Goal: Information Seeking & Learning: Learn about a topic

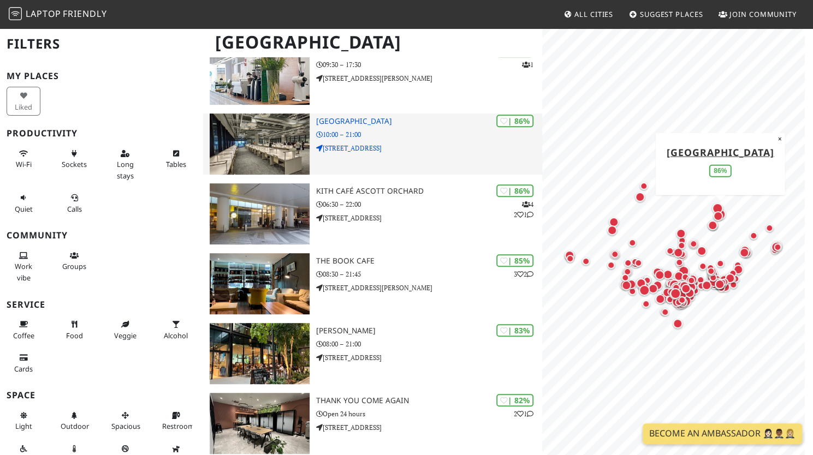
scroll to position [437, 0]
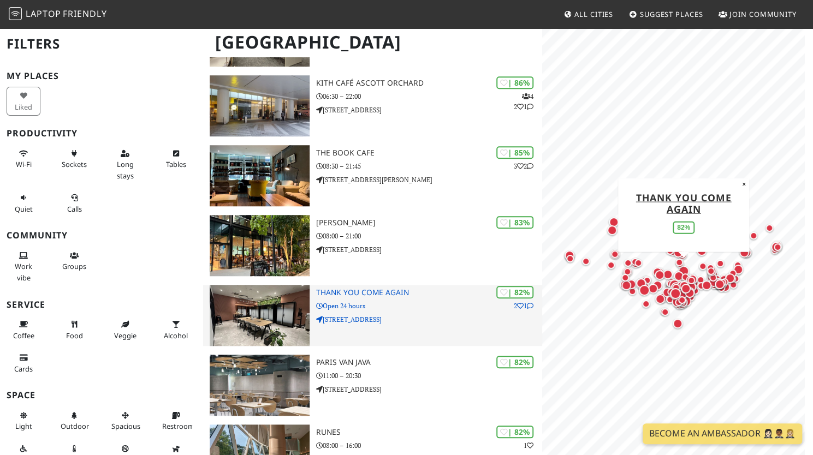
click at [263, 301] on img at bounding box center [260, 315] width 100 height 61
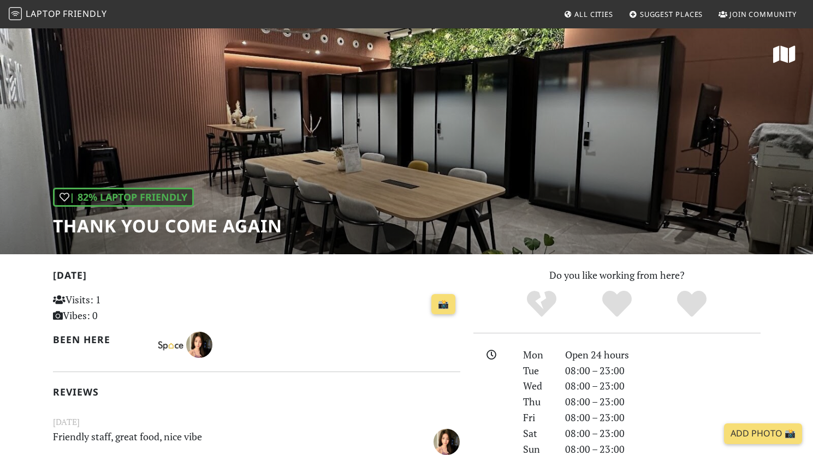
scroll to position [164, 0]
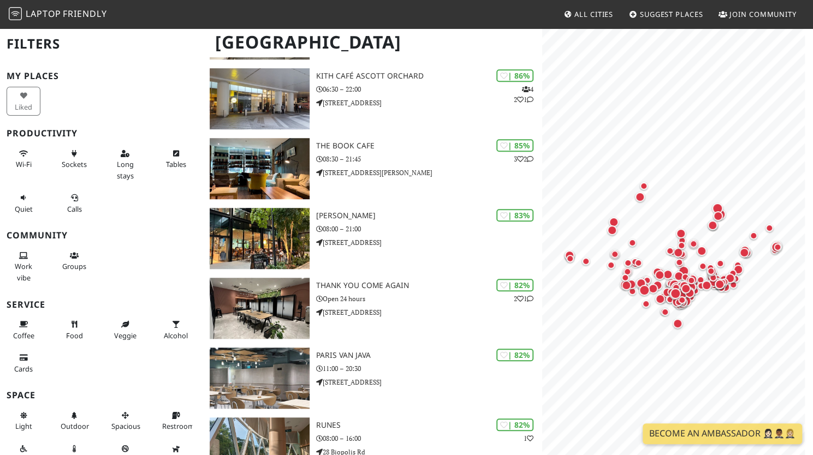
scroll to position [443, 0]
click at [60, 151] on button "Sockets" at bounding box center [74, 159] width 34 height 29
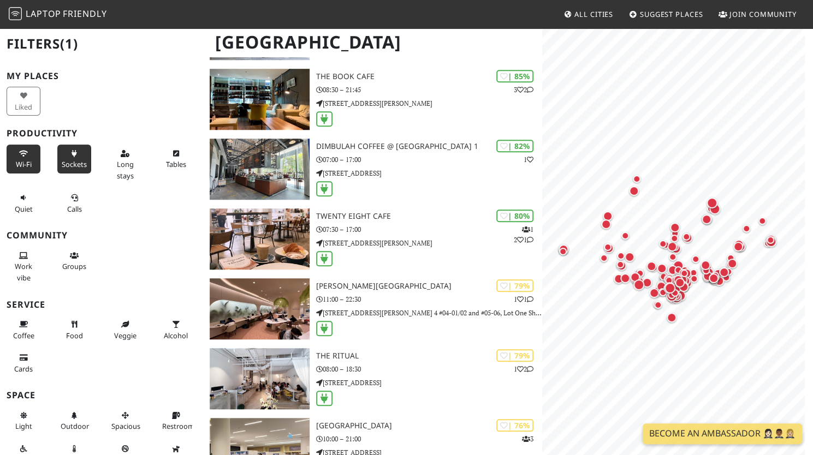
click at [23, 156] on icon at bounding box center [23, 154] width 9 height 7
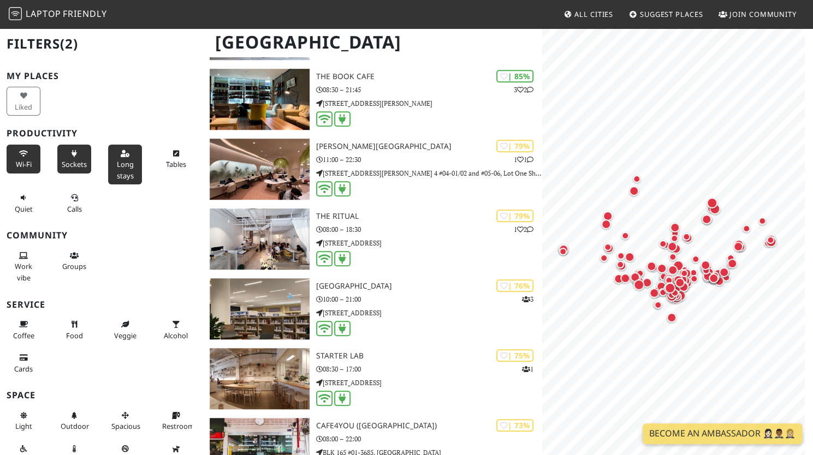
click at [122, 155] on icon at bounding box center [125, 154] width 9 height 7
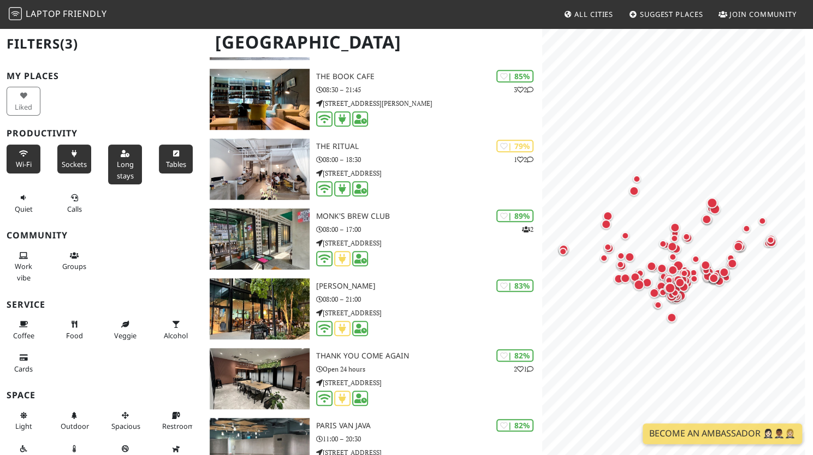
click at [159, 169] on button "Tables" at bounding box center [176, 159] width 34 height 29
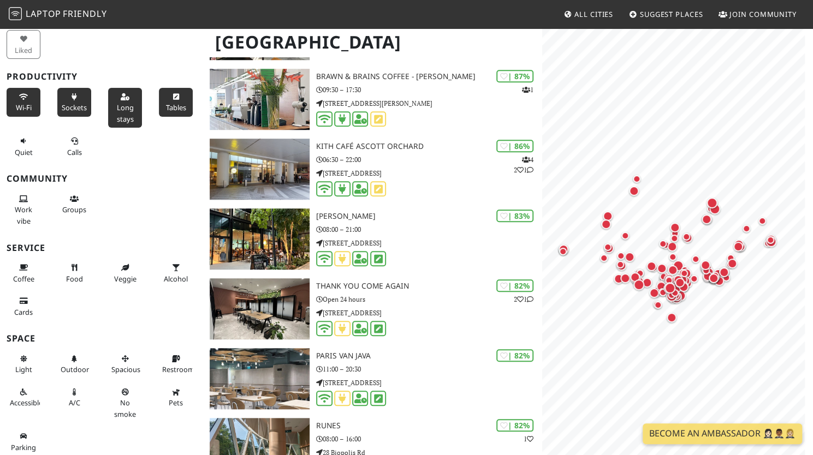
scroll to position [0, 0]
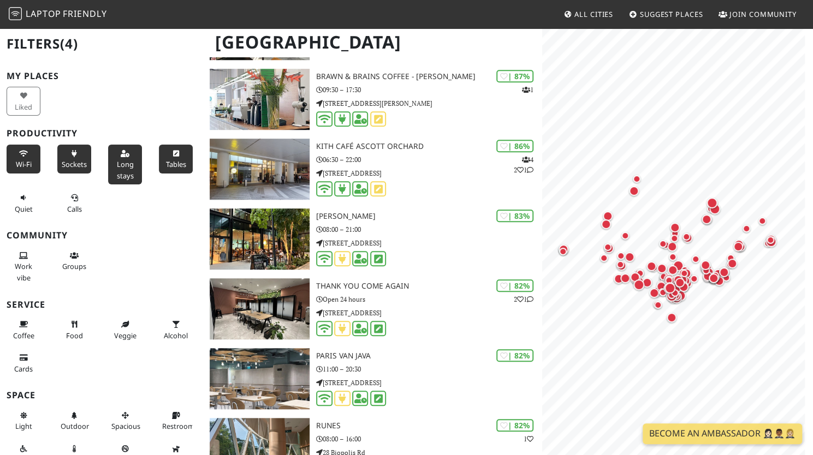
click at [121, 162] on span "Long stays" at bounding box center [125, 169] width 17 height 21
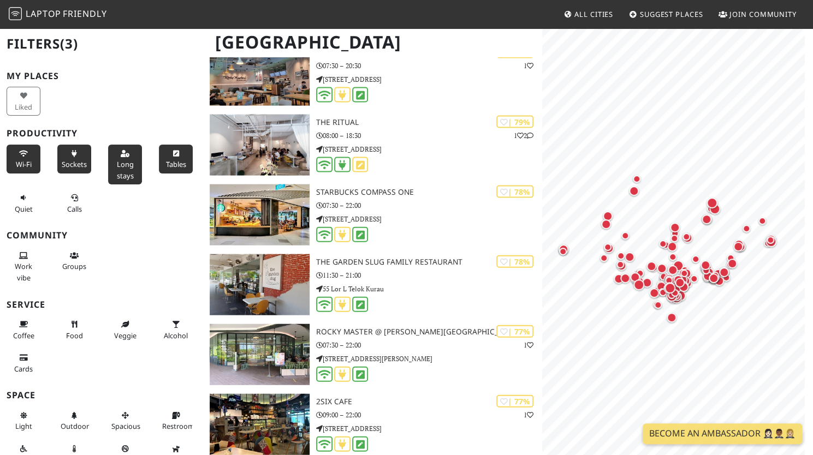
scroll to position [1306, 0]
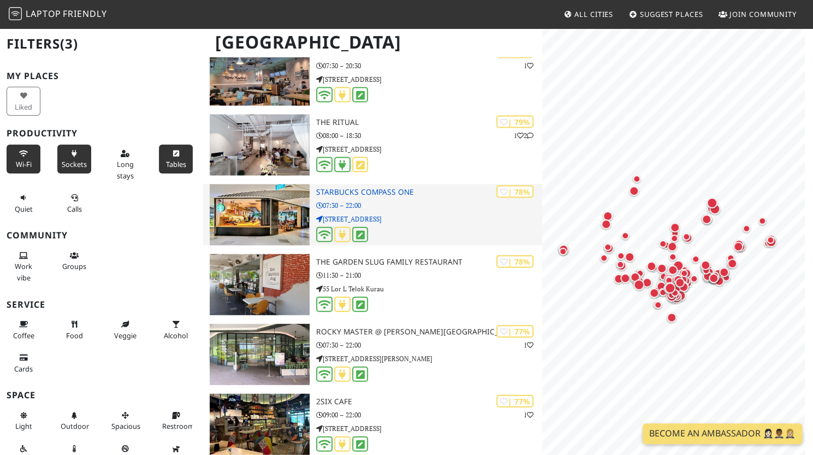
click at [226, 214] on img at bounding box center [260, 215] width 100 height 61
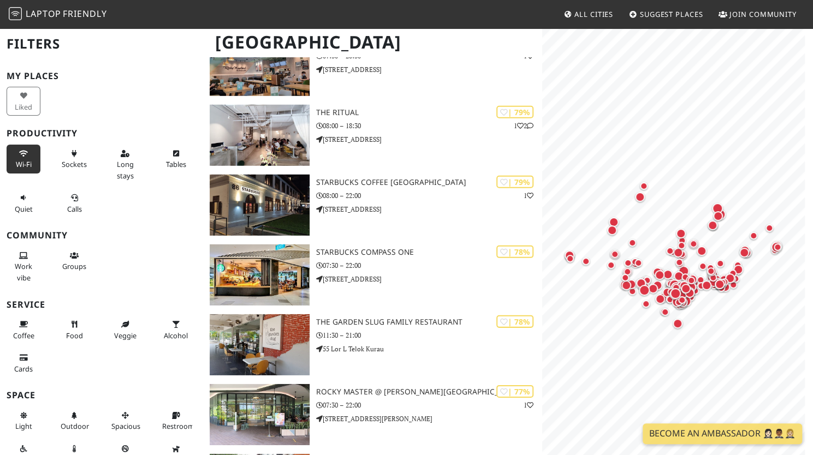
click at [17, 171] on button "Wi-Fi" at bounding box center [24, 159] width 34 height 29
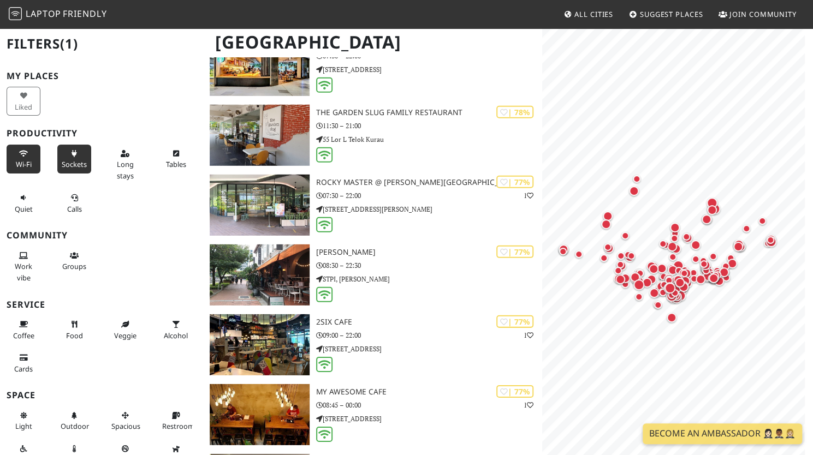
click at [76, 165] on span "Sockets" at bounding box center [74, 164] width 25 height 10
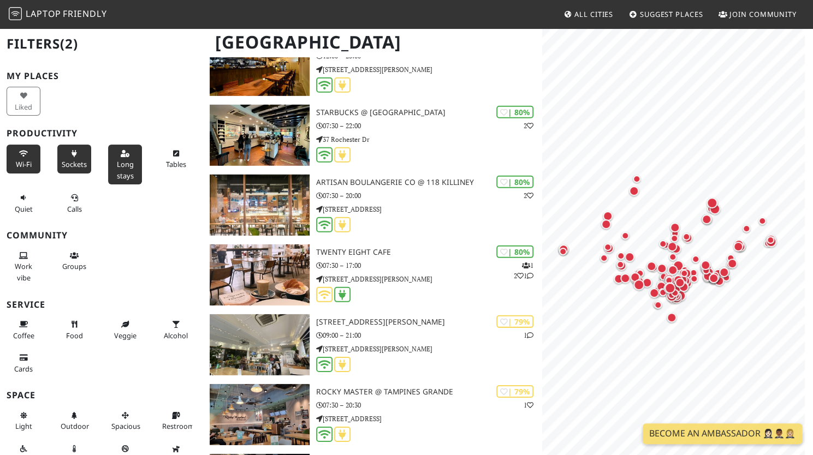
click at [123, 156] on icon at bounding box center [125, 154] width 9 height 7
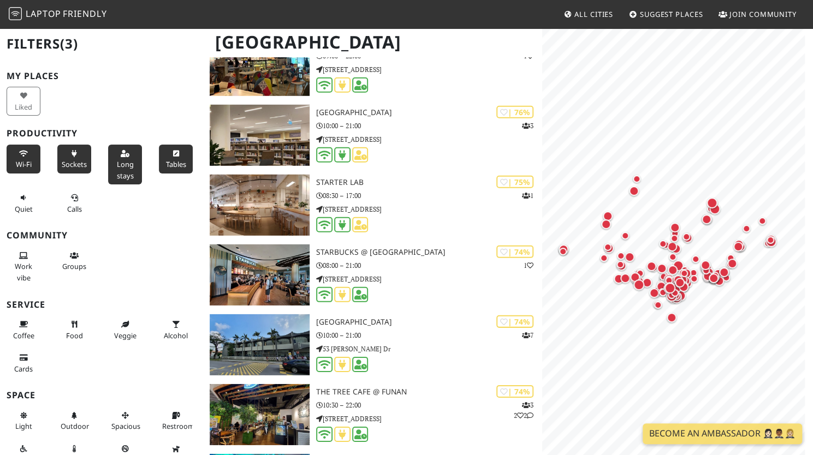
click at [171, 159] on span "Tables" at bounding box center [176, 164] width 20 height 10
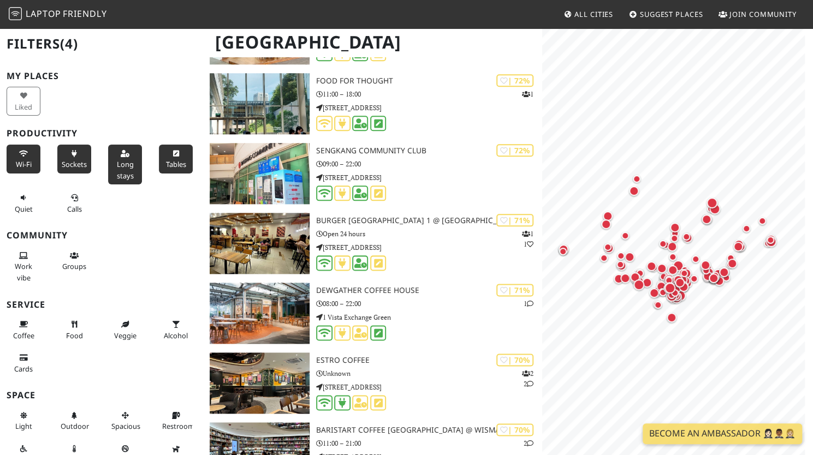
scroll to position [3096, 0]
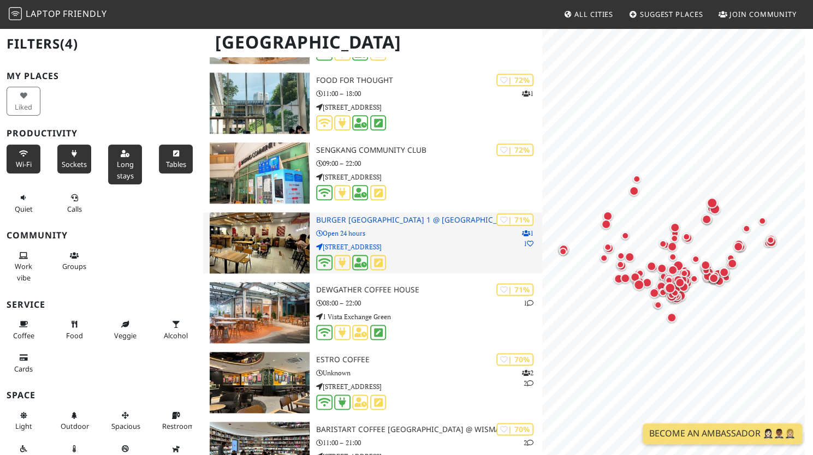
click at [226, 233] on img at bounding box center [260, 242] width 100 height 61
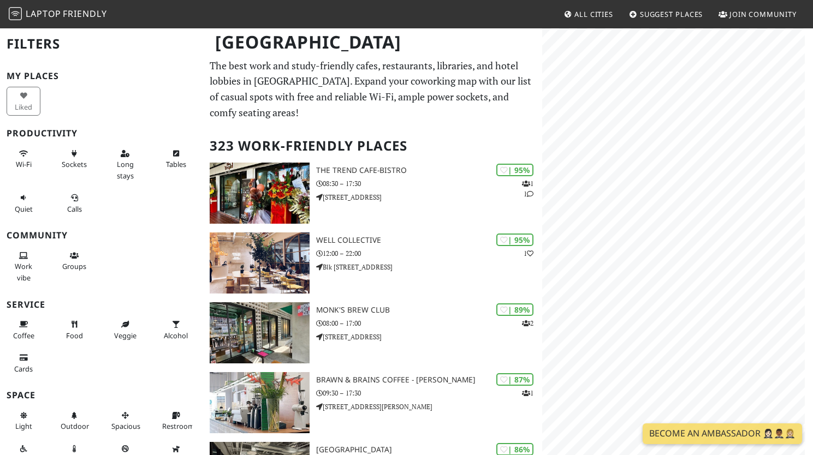
scroll to position [3096, 0]
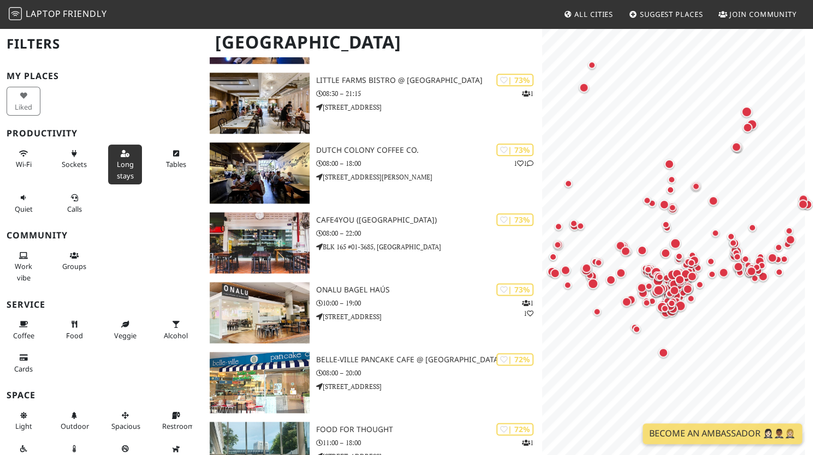
click at [121, 151] on icon at bounding box center [125, 154] width 9 height 7
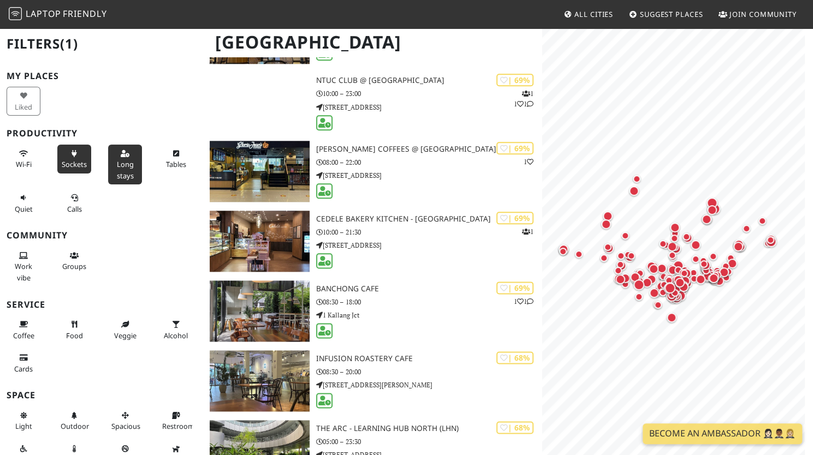
click at [75, 158] on button "Sockets" at bounding box center [74, 159] width 34 height 29
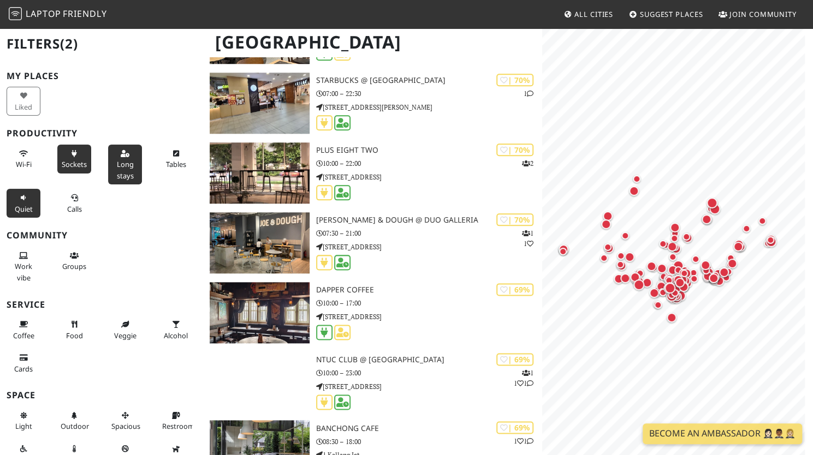
click at [23, 189] on button "Quiet" at bounding box center [24, 203] width 34 height 29
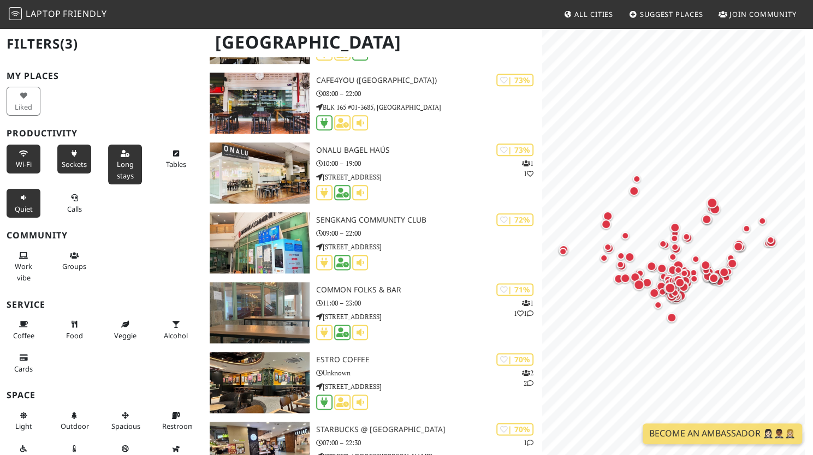
click at [20, 157] on button "Wi-Fi" at bounding box center [24, 159] width 34 height 29
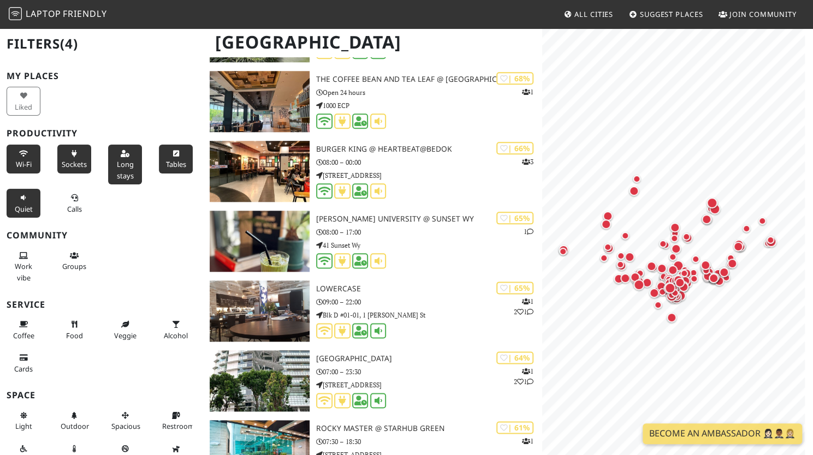
click at [172, 151] on icon at bounding box center [175, 154] width 9 height 7
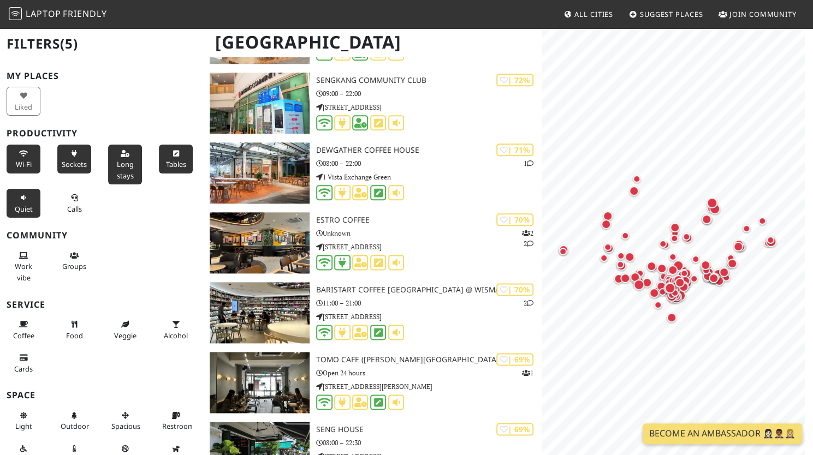
click at [28, 204] on span "Quiet" at bounding box center [24, 209] width 18 height 10
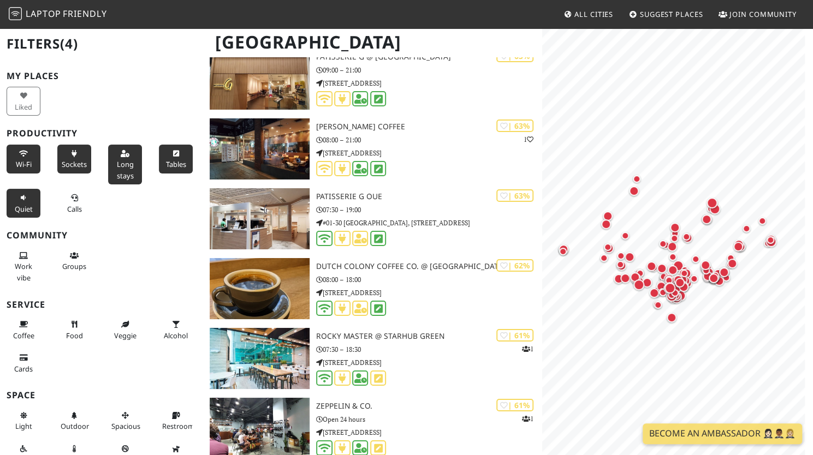
scroll to position [57, 0]
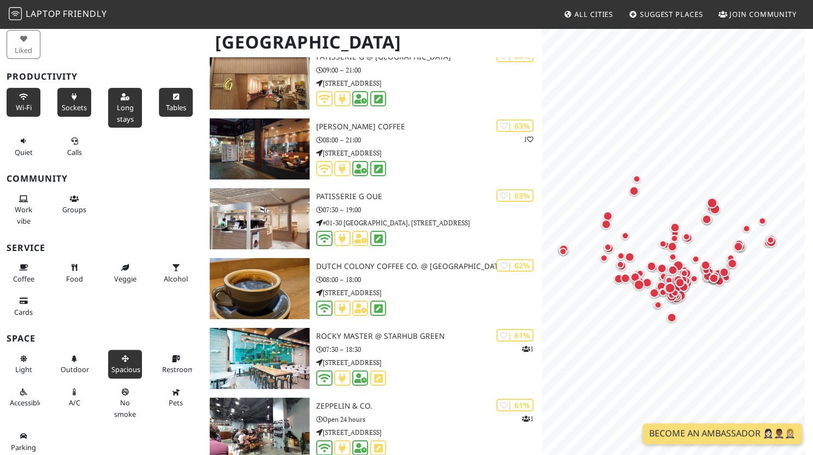
click at [108, 360] on button "Spacious" at bounding box center [125, 364] width 34 height 29
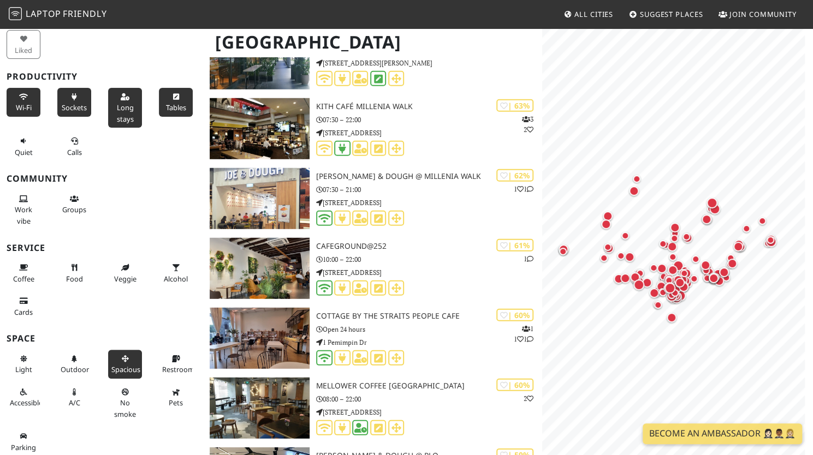
scroll to position [6563, 0]
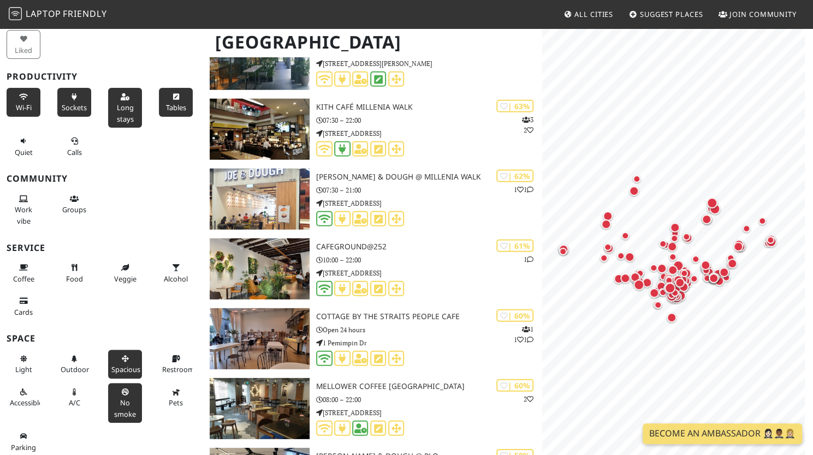
click at [127, 401] on button "No smoke" at bounding box center [125, 403] width 34 height 40
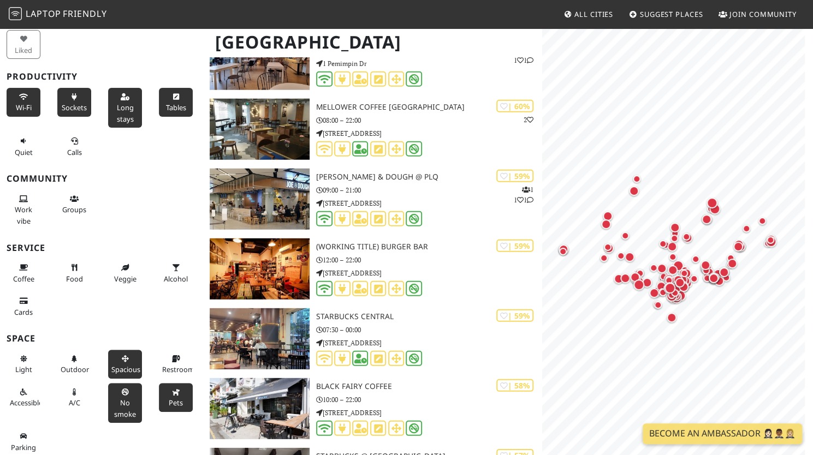
click at [175, 398] on span "Pets" at bounding box center [176, 403] width 14 height 10
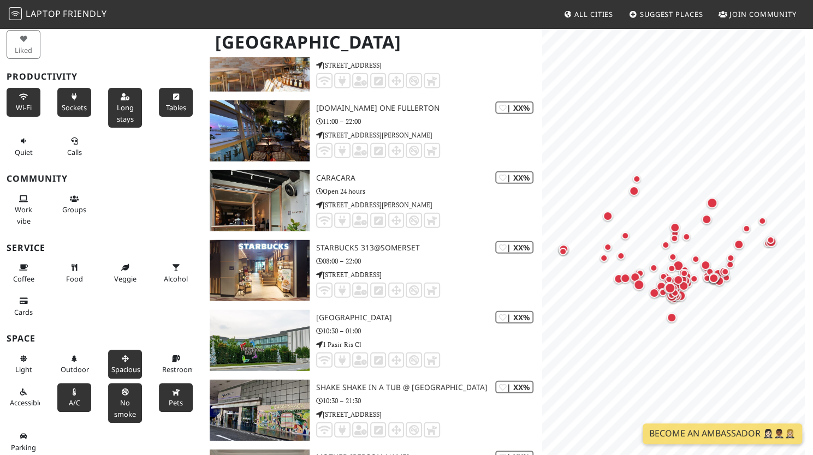
click at [74, 408] on button "A/C" at bounding box center [74, 397] width 34 height 29
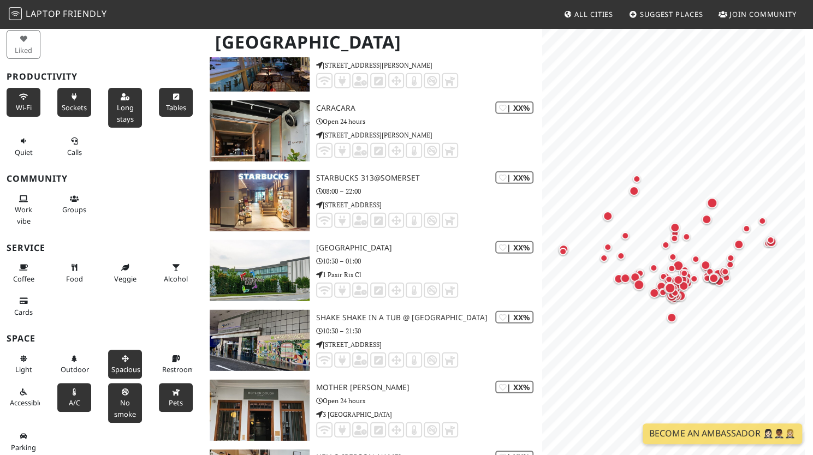
click at [61, 394] on button "A/C" at bounding box center [74, 397] width 34 height 29
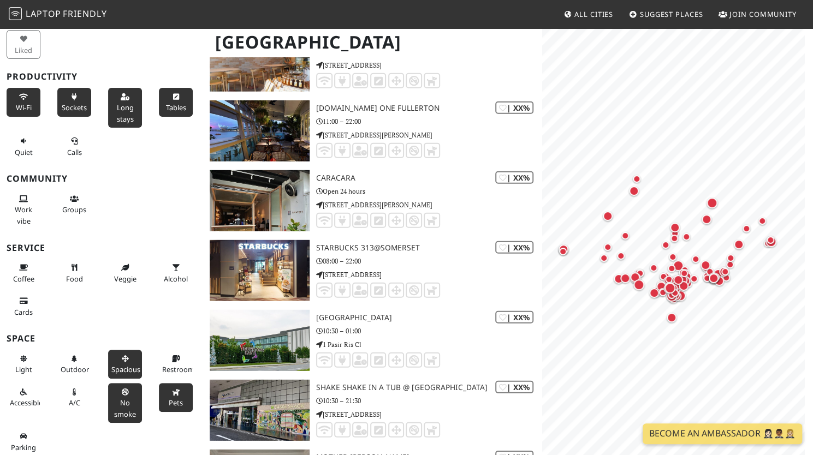
click at [169, 398] on span "Pets" at bounding box center [176, 403] width 14 height 10
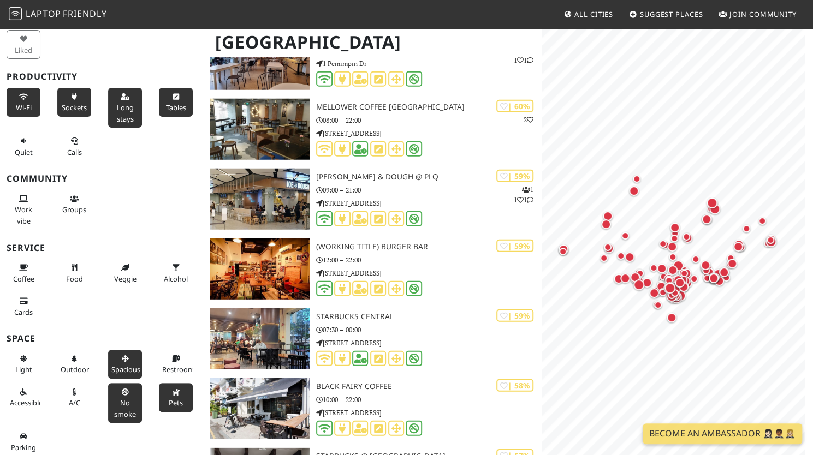
click at [169, 399] on span "Pets" at bounding box center [176, 403] width 14 height 10
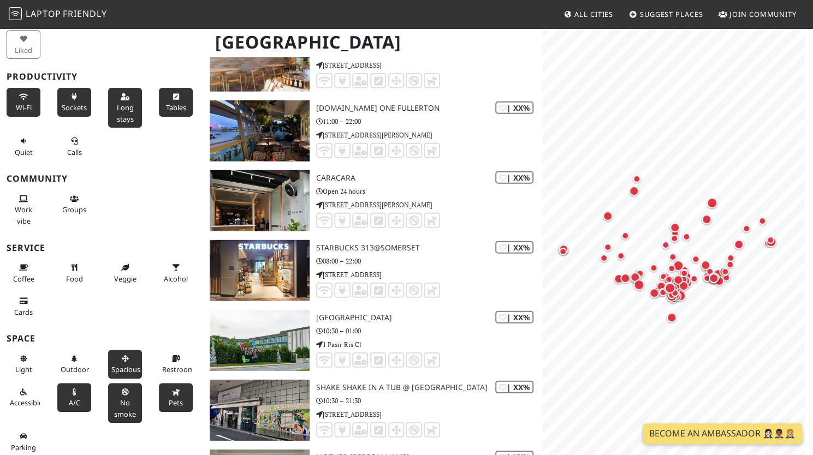
click at [72, 404] on span "A/C" at bounding box center [74, 403] width 11 height 10
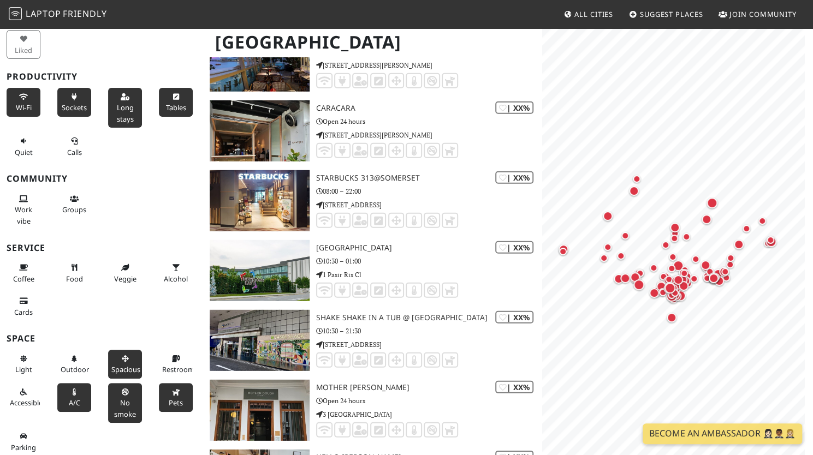
click at [159, 394] on button "Pets" at bounding box center [176, 397] width 34 height 29
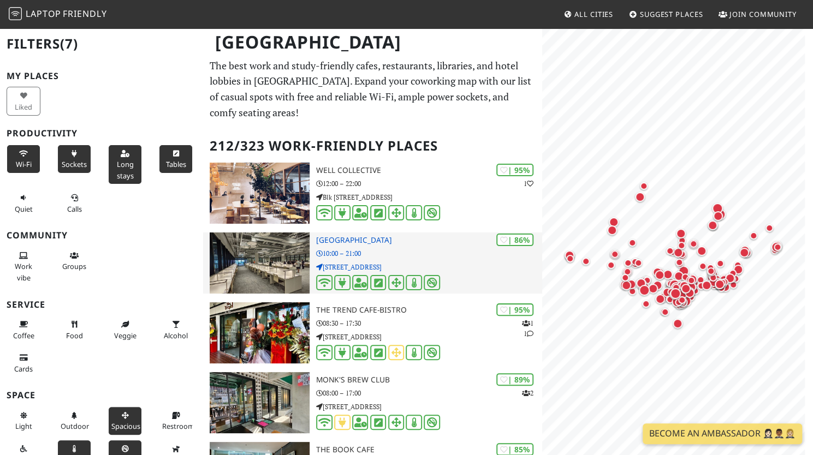
click at [220, 285] on img at bounding box center [260, 263] width 100 height 61
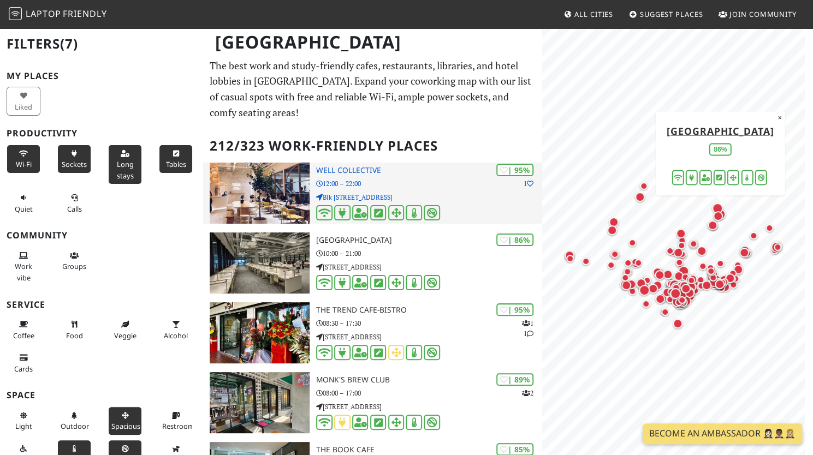
click at [230, 187] on img at bounding box center [260, 193] width 100 height 61
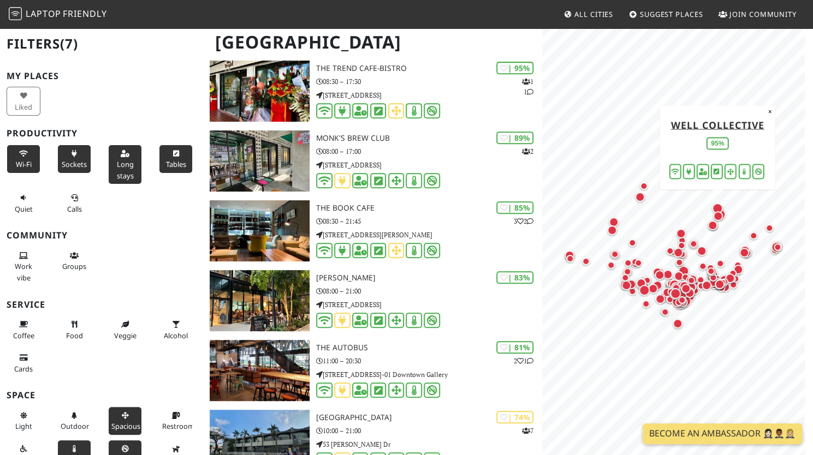
scroll to position [246, 0]
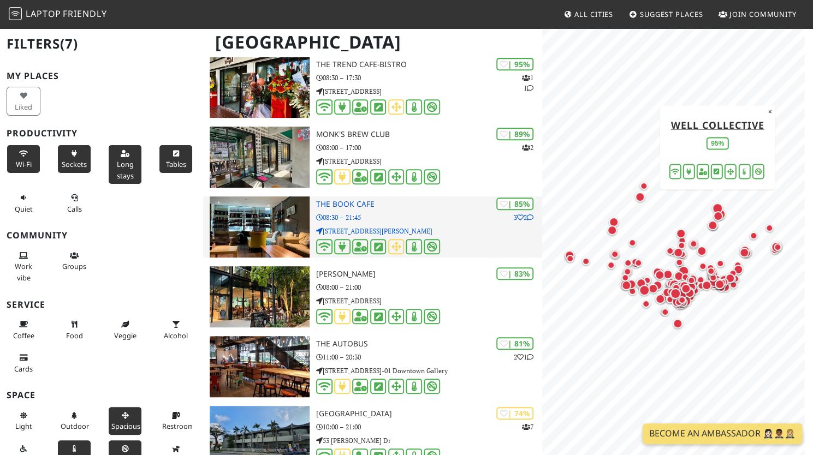
click at [229, 223] on img at bounding box center [260, 227] width 100 height 61
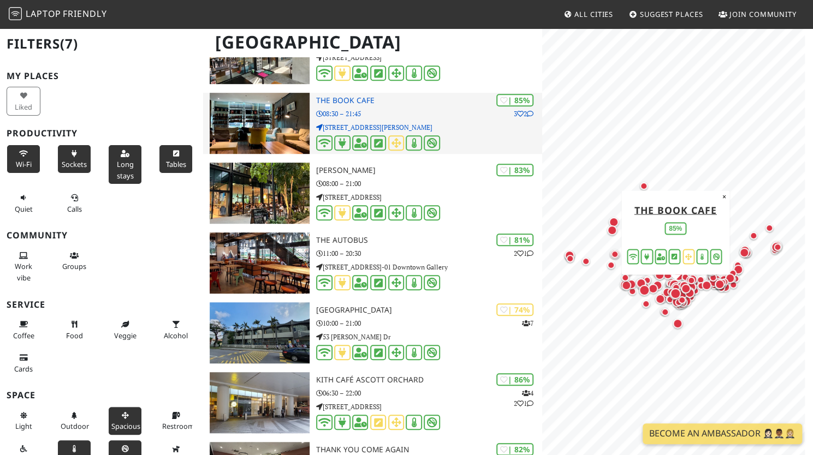
scroll to position [351, 0]
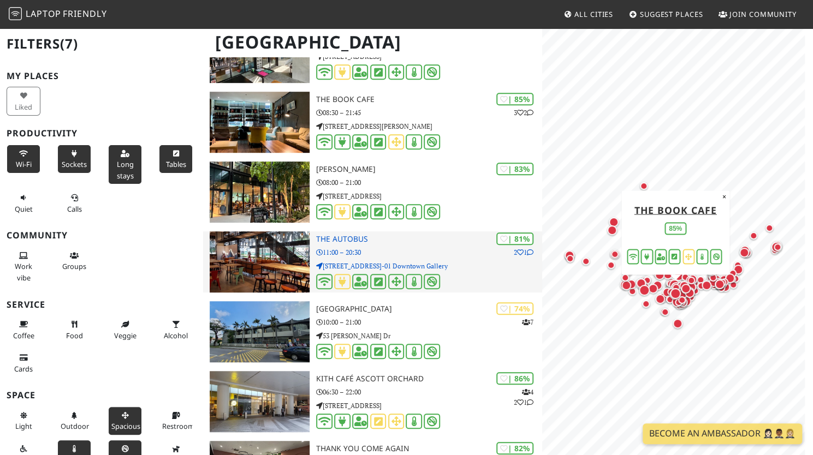
click at [230, 246] on img at bounding box center [260, 262] width 100 height 61
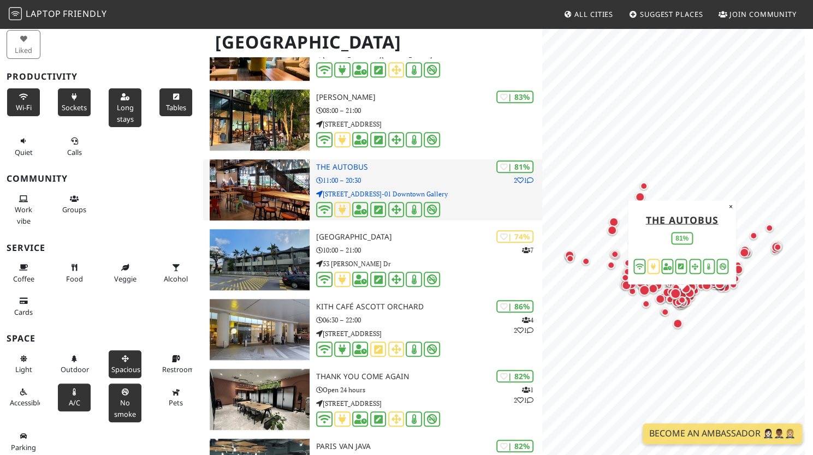
scroll to position [425, 0]
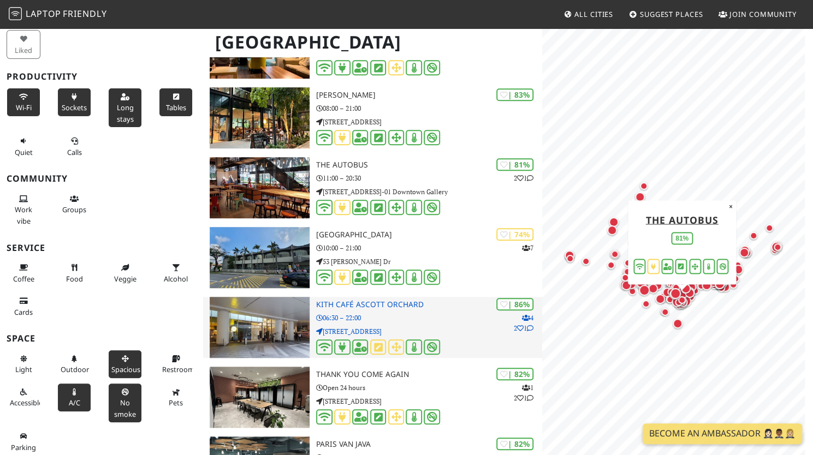
click at [224, 317] on img at bounding box center [260, 327] width 100 height 61
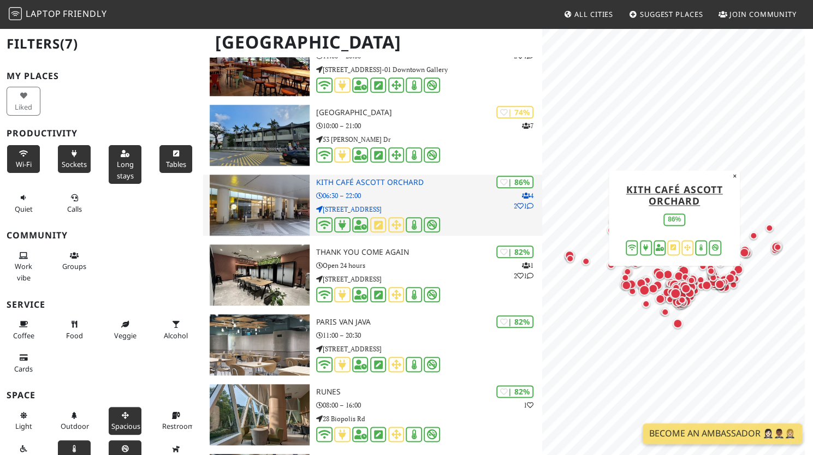
scroll to position [57, 0]
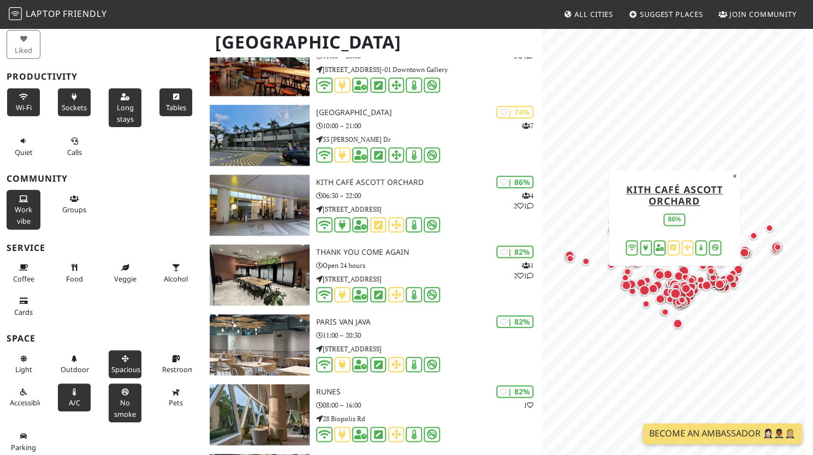
click at [22, 197] on icon at bounding box center [23, 199] width 9 height 7
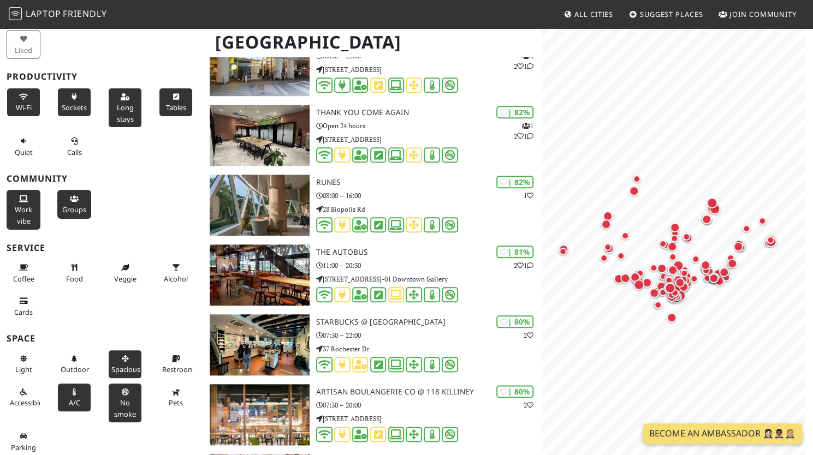
click at [66, 207] on span "Groups" at bounding box center [74, 210] width 24 height 10
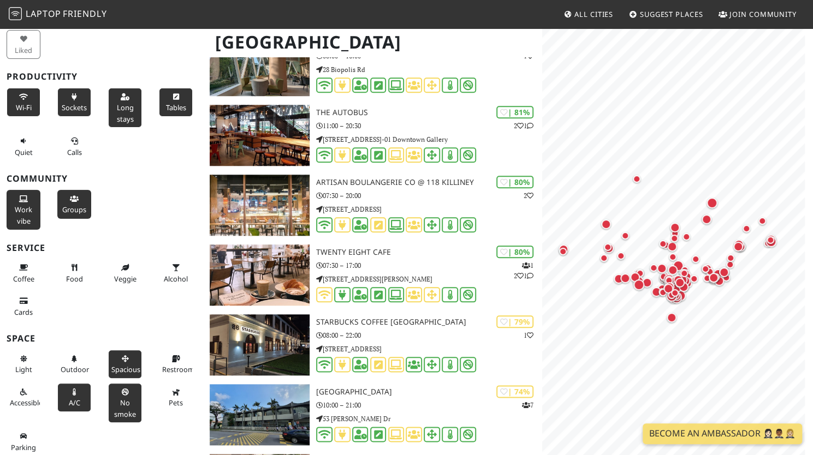
click at [19, 206] on span "Work vibe" at bounding box center [23, 215] width 17 height 21
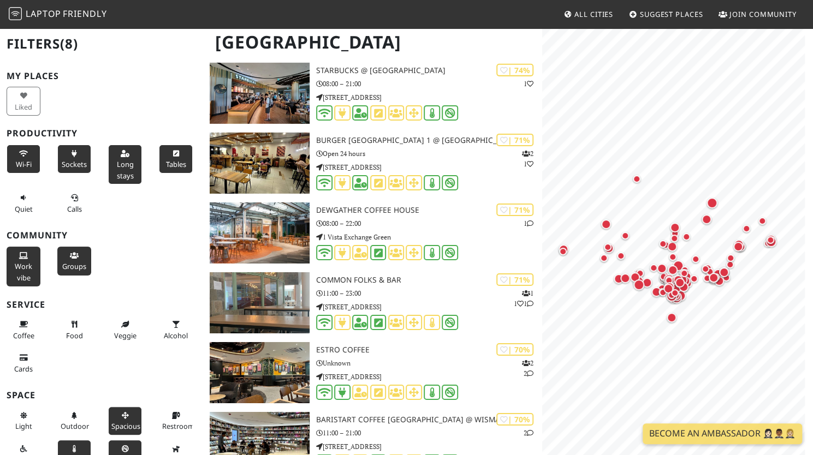
scroll to position [2027, 0]
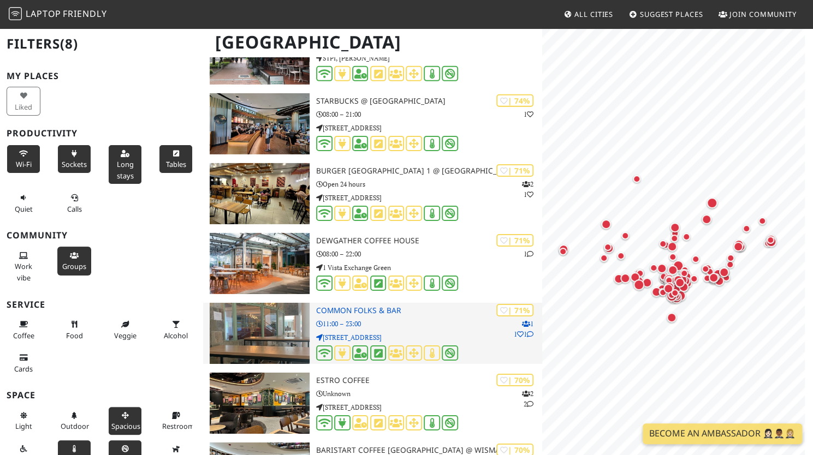
click at [225, 324] on img at bounding box center [260, 333] width 100 height 61
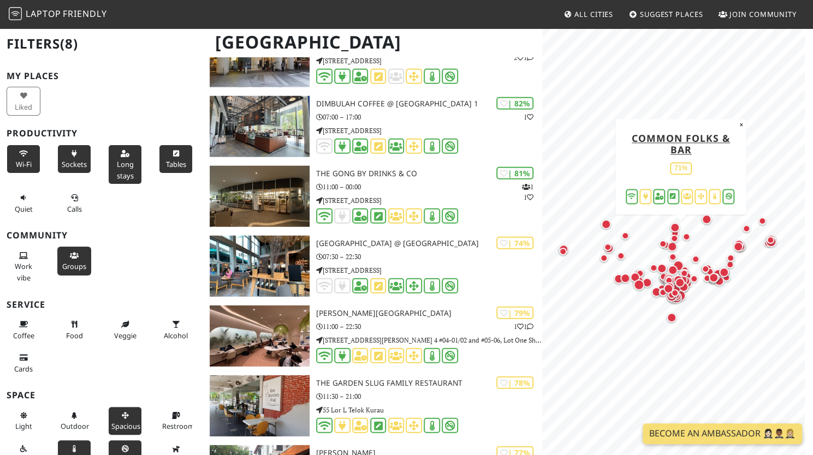
scroll to position [1603, 0]
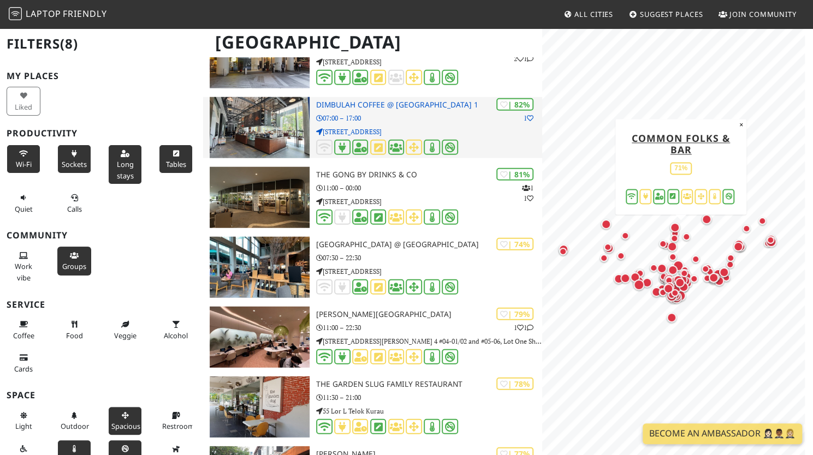
click at [227, 118] on img at bounding box center [260, 127] width 100 height 61
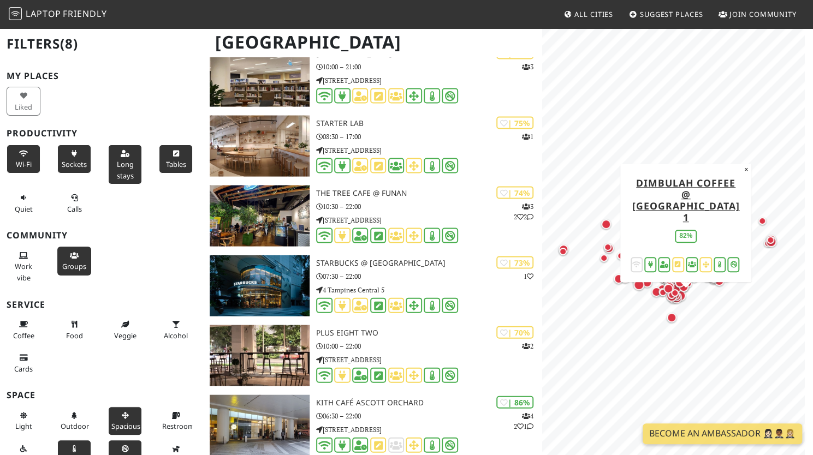
scroll to position [1217, 0]
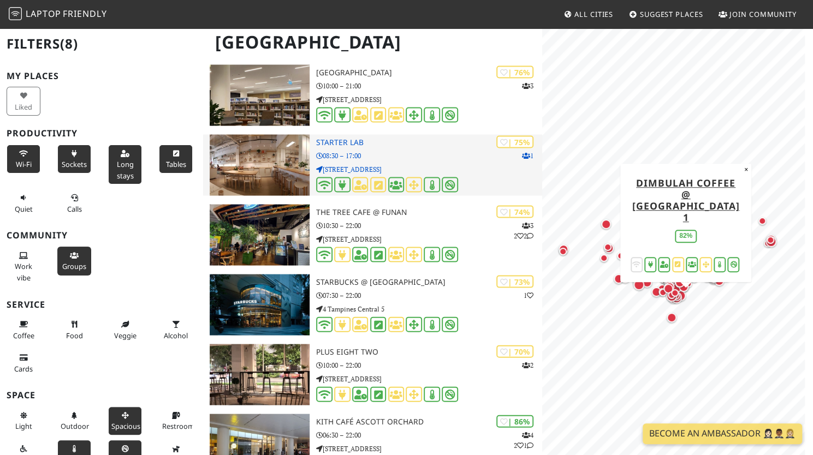
click at [229, 159] on img at bounding box center [260, 164] width 100 height 61
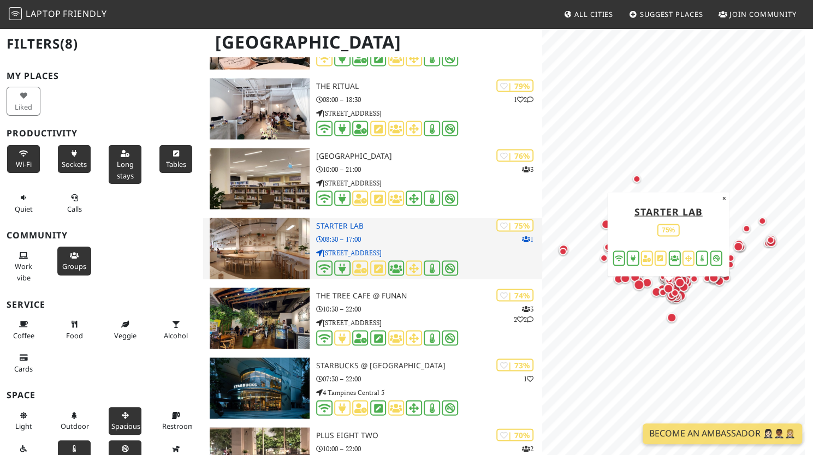
scroll to position [1134, 0]
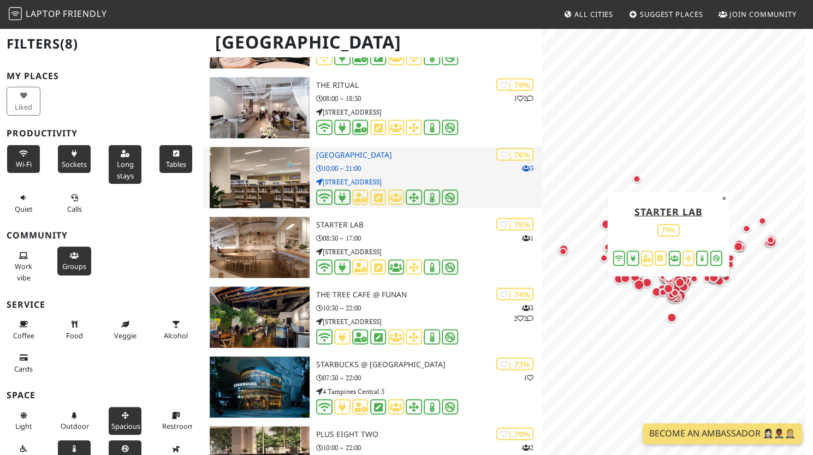
click at [231, 171] on img at bounding box center [260, 177] width 100 height 61
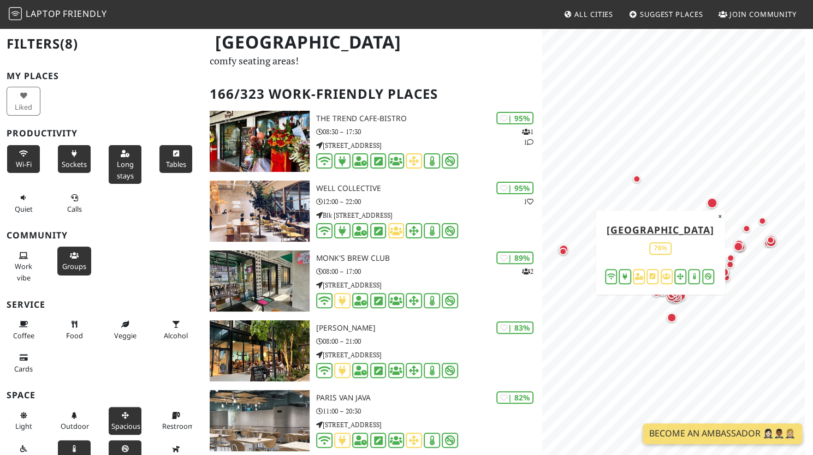
scroll to position [30, 0]
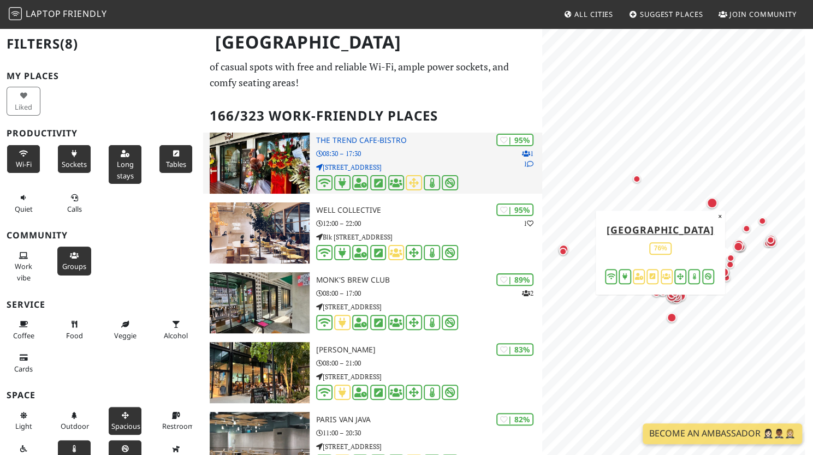
click at [223, 165] on img at bounding box center [260, 163] width 100 height 61
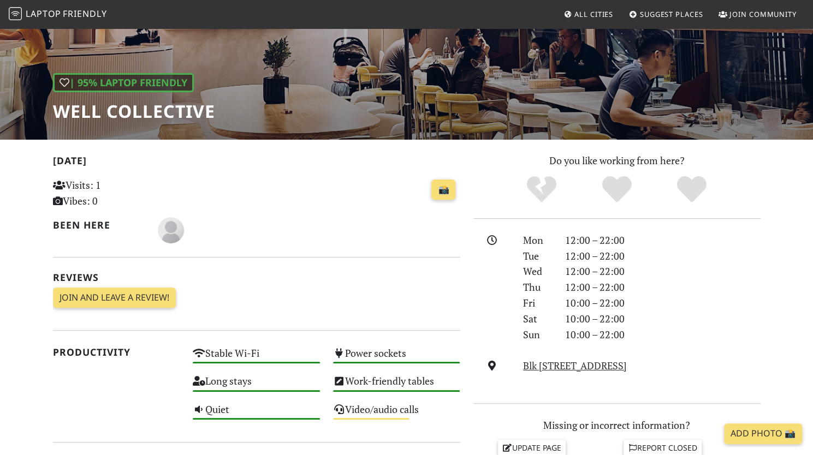
scroll to position [116, 0]
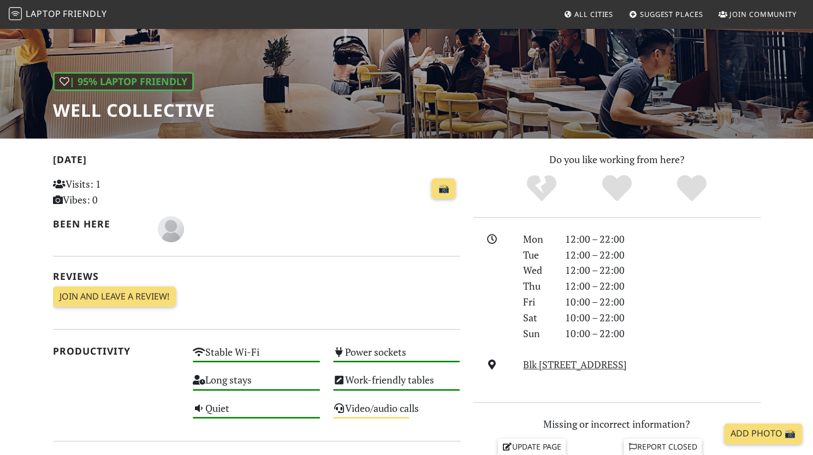
click at [369, 346] on div "Power sockets High" at bounding box center [397, 358] width 140 height 28
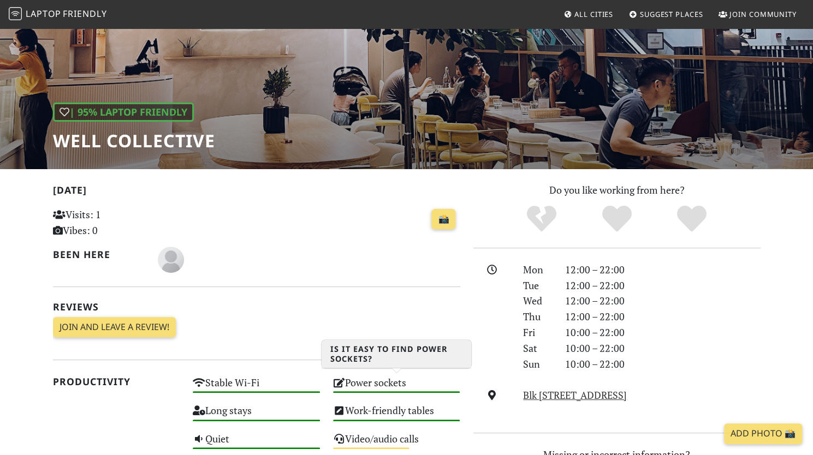
scroll to position [0, 0]
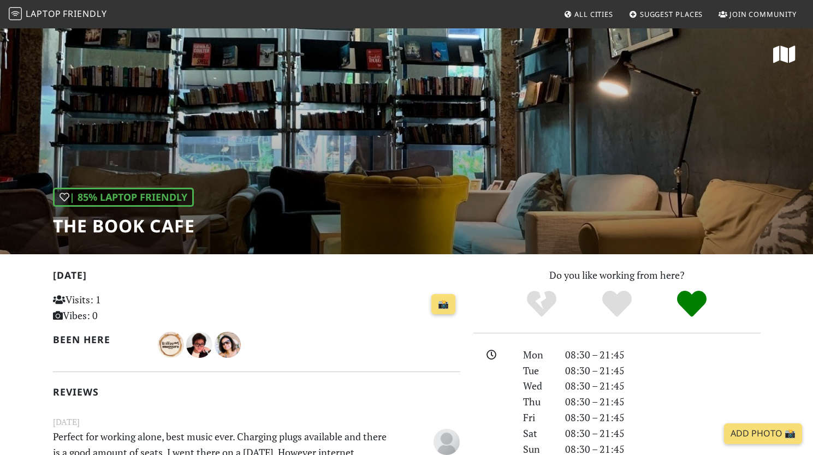
scroll to position [312, 0]
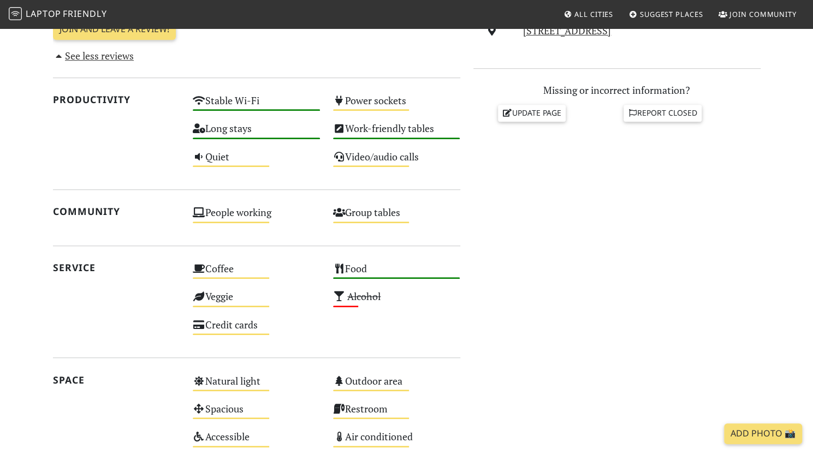
scroll to position [449, 0]
click at [357, 94] on div "Power sockets Medium" at bounding box center [397, 106] width 140 height 28
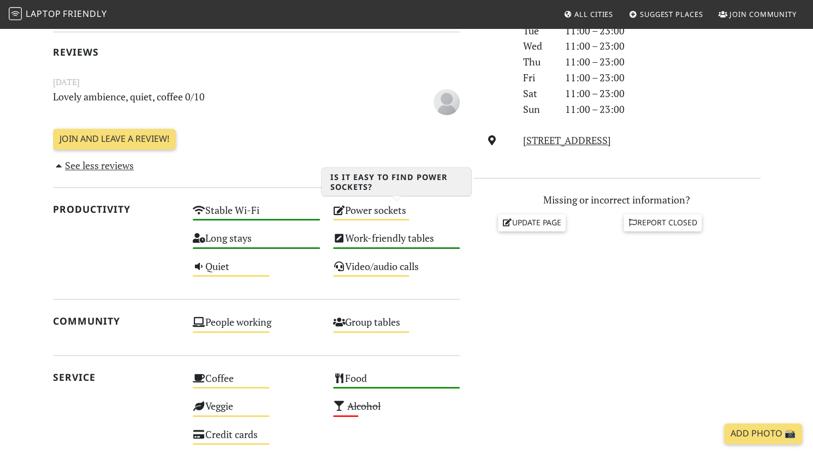
scroll to position [341, 0]
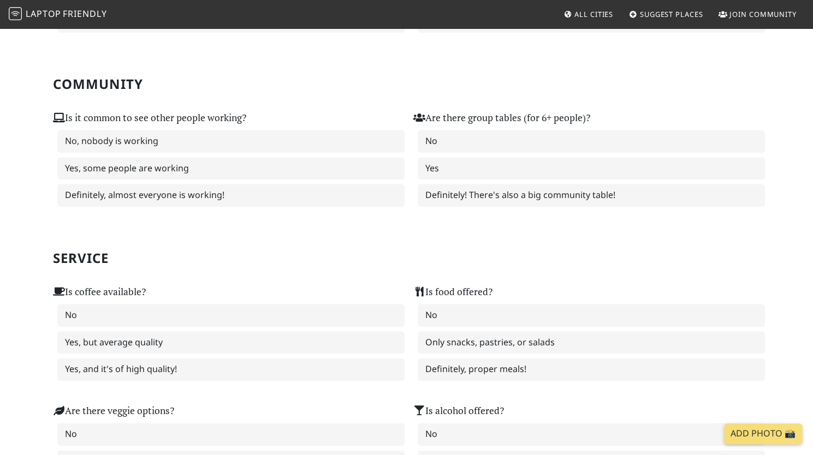
scroll to position [470, 0]
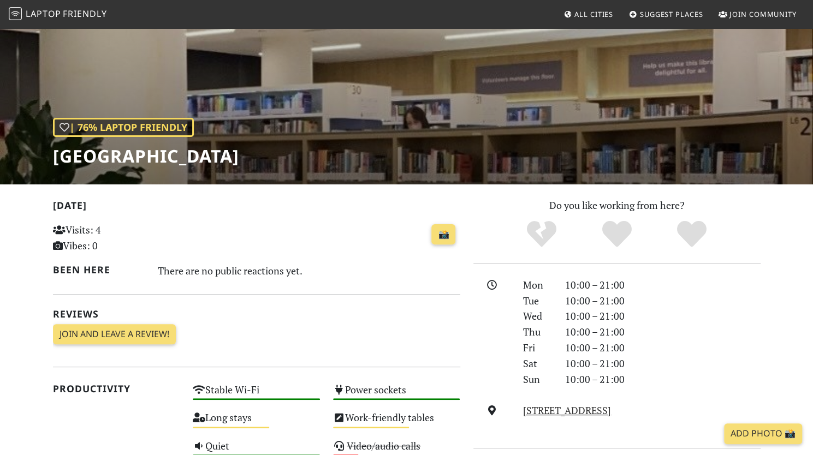
scroll to position [69, 0]
